Goal: Task Accomplishment & Management: Complete application form

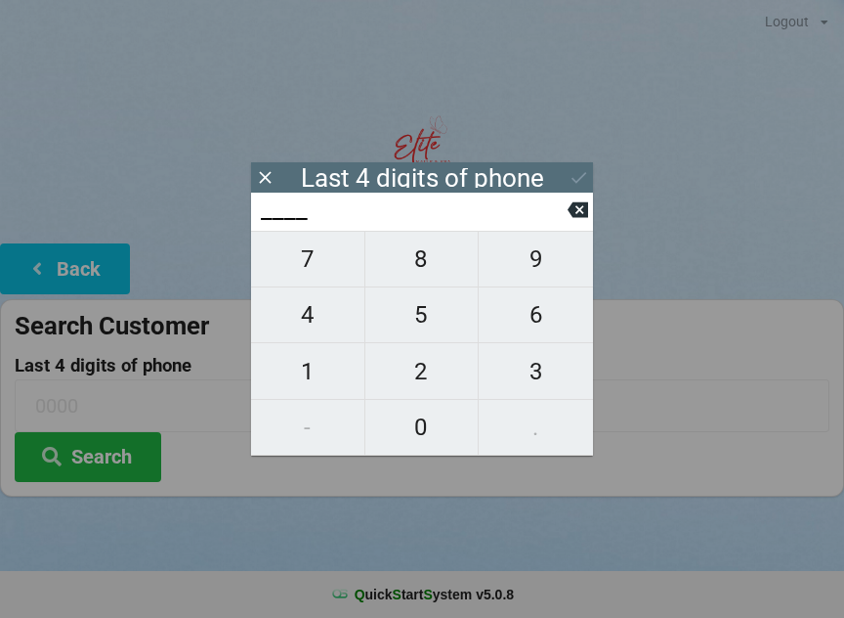
click at [526, 322] on span "6" at bounding box center [536, 314] width 114 height 41
type input "6___"
click at [549, 374] on span "3" at bounding box center [536, 371] width 114 height 41
type input "63__"
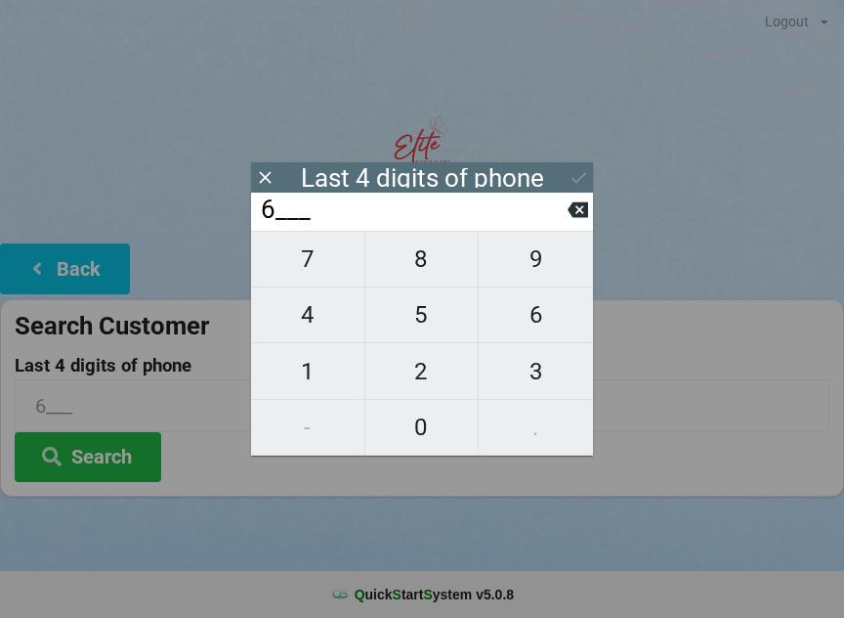
type input "63__"
click at [307, 378] on span "1" at bounding box center [307, 371] width 113 height 41
type input "631_"
click at [343, 266] on span "7" at bounding box center [307, 258] width 113 height 41
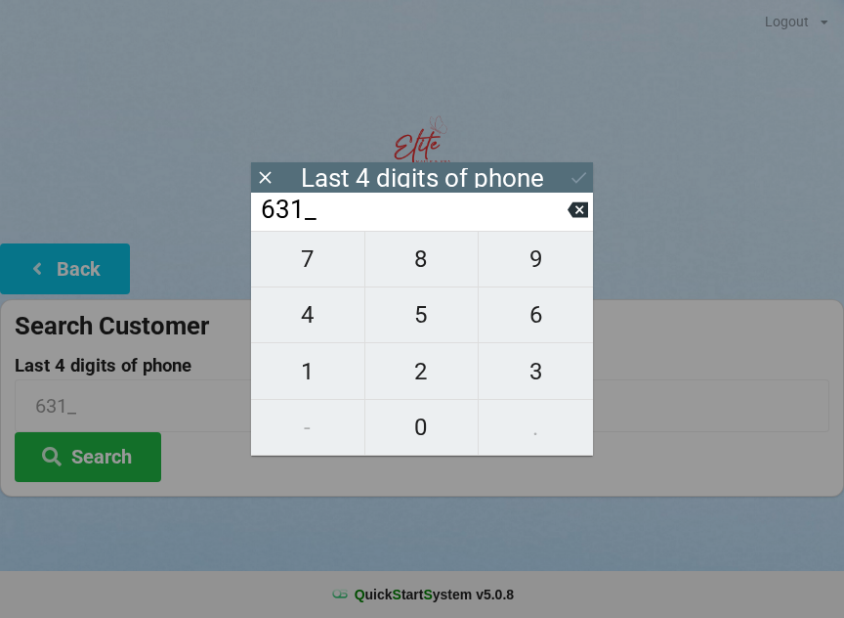
type input "6317"
click at [320, 319] on div "7 8 9 4 5 6 1 2 3 - 0 ." at bounding box center [422, 343] width 342 height 225
click at [573, 218] on icon at bounding box center [578, 210] width 21 height 16
click at [580, 217] on icon at bounding box center [578, 209] width 21 height 21
click at [580, 218] on icon at bounding box center [578, 210] width 21 height 16
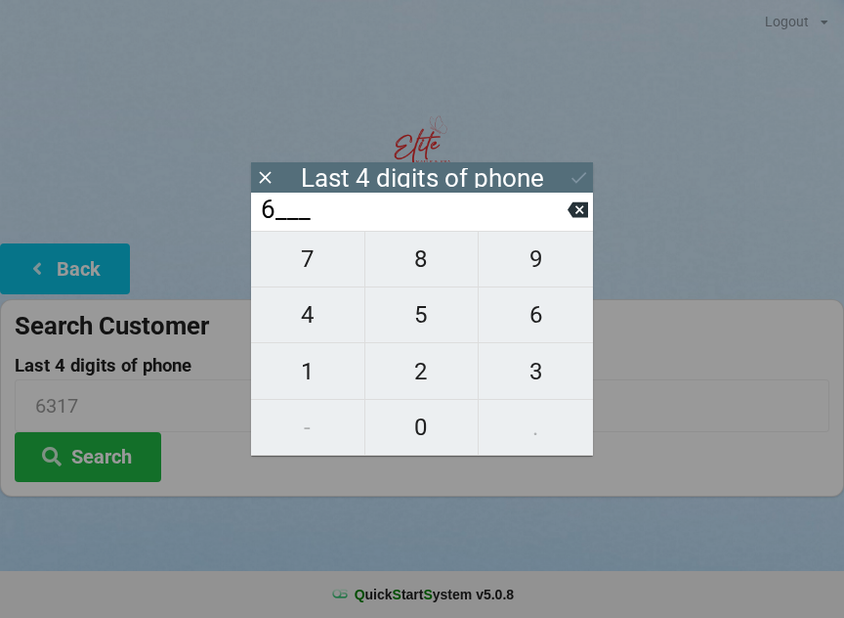
click at [581, 218] on icon at bounding box center [578, 209] width 21 height 21
type input "____"
click at [545, 268] on span "9" at bounding box center [536, 258] width 114 height 41
type input "9___"
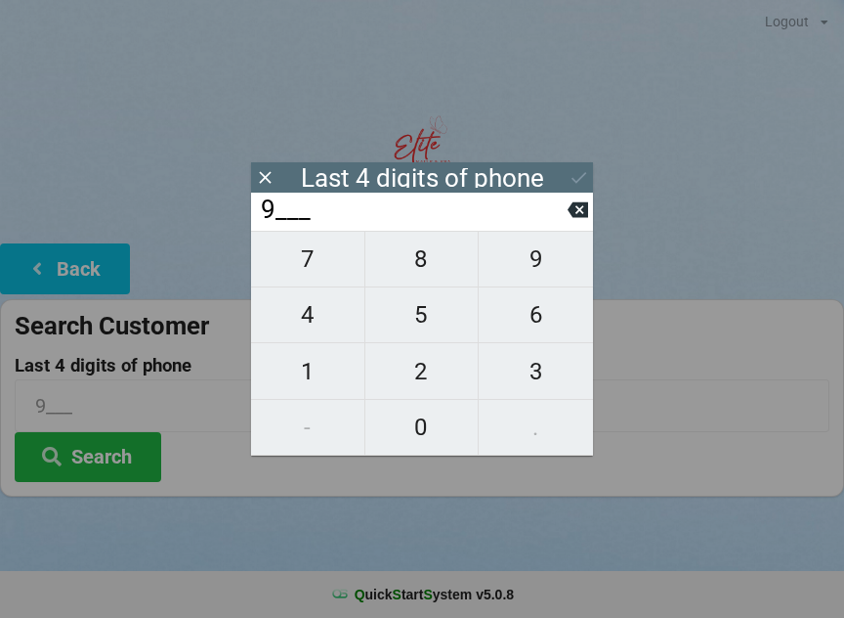
click at [449, 379] on span "2" at bounding box center [421, 371] width 113 height 41
type input "92__"
click at [539, 274] on span "9" at bounding box center [536, 258] width 114 height 41
type input "929_"
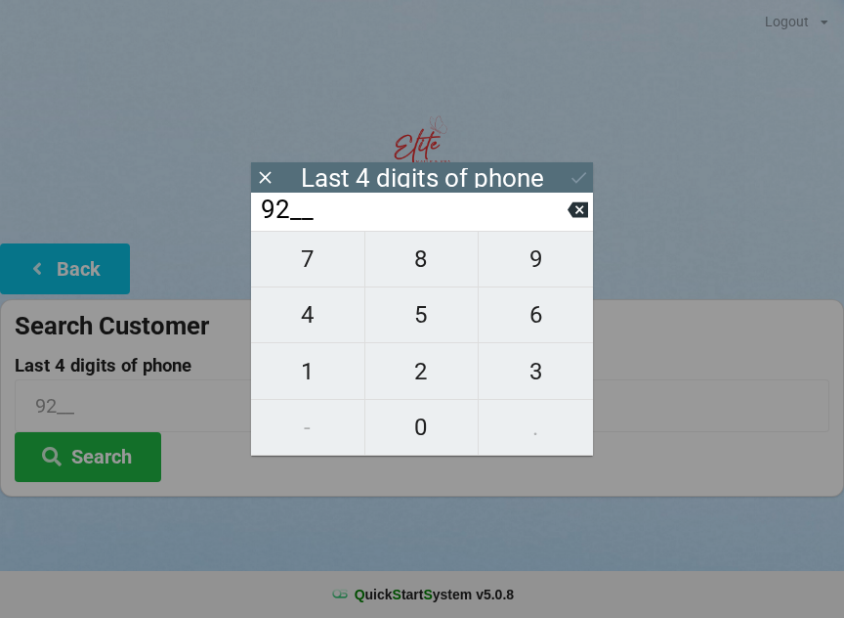
type input "929_"
click at [544, 276] on span "9" at bounding box center [536, 258] width 114 height 41
type input "9299"
